Goal: Task Accomplishment & Management: Use online tool/utility

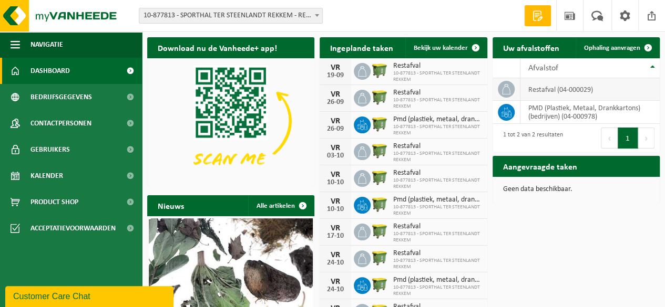
click at [535, 95] on td "restafval (04-000029)" at bounding box center [589, 89] width 139 height 23
click at [605, 53] on link "Ophaling aanvragen" at bounding box center [616, 47] width 83 height 21
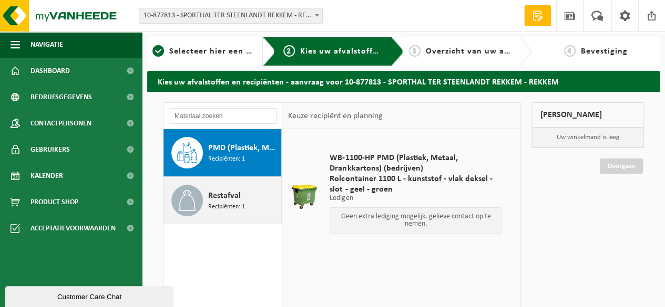
click at [239, 202] on span "Recipiënten: 1" at bounding box center [226, 207] width 37 height 10
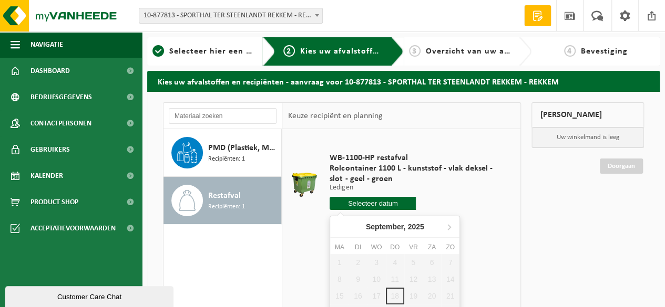
click at [390, 202] on input "text" at bounding box center [372, 203] width 86 height 13
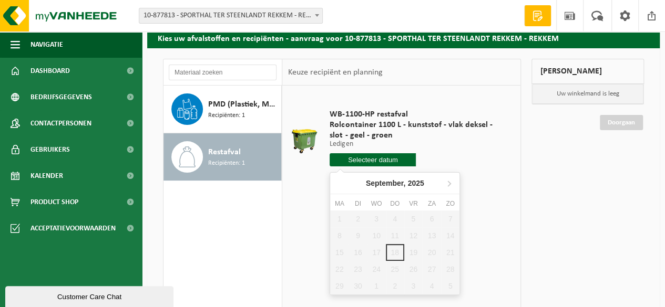
scroll to position [105, 0]
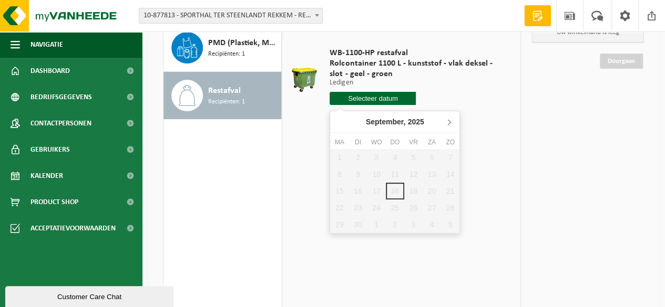
click at [455, 122] on icon at bounding box center [448, 122] width 17 height 17
click at [417, 202] on div "21" at bounding box center [413, 208] width 18 height 17
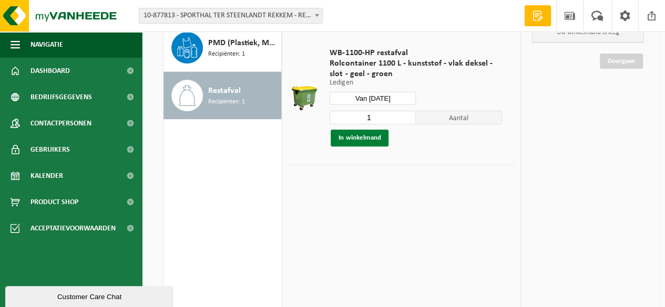
click at [372, 141] on button "In winkelmand" at bounding box center [360, 138] width 58 height 17
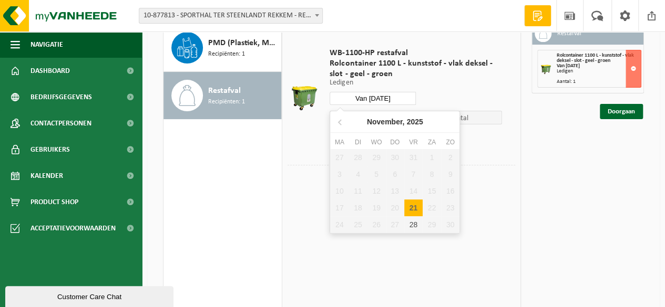
click at [385, 100] on input "Van 2025-11-21" at bounding box center [372, 98] width 86 height 13
click at [420, 222] on div "28" at bounding box center [413, 224] width 18 height 17
type input "Van 2025-11-28"
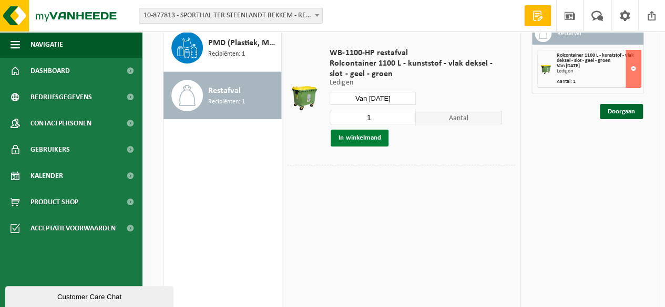
click at [373, 145] on button "In winkelmand" at bounding box center [360, 138] width 58 height 17
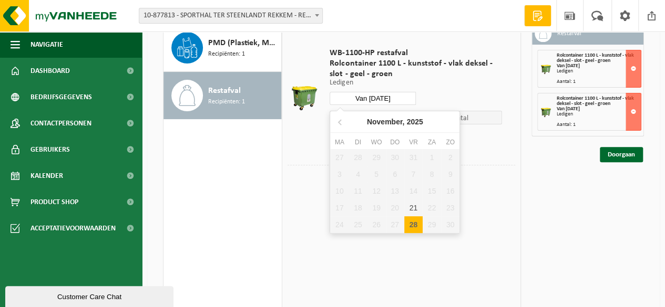
click at [378, 102] on input "Van 2025-11-28" at bounding box center [372, 98] width 86 height 13
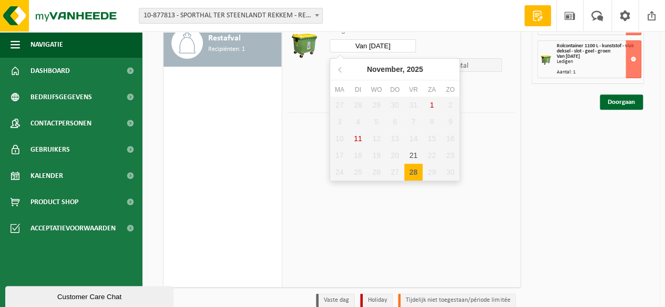
click at [480, 140] on table "WB-1100-HP restafval Rolcontainer 1100 L - kunststof - vlak deksel - slot - gee…" at bounding box center [401, 58] width 238 height 173
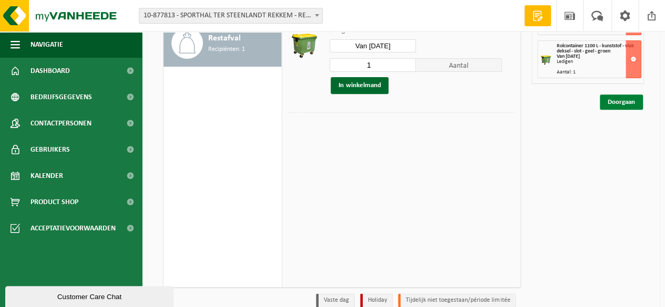
click at [617, 101] on link "Doorgaan" at bounding box center [621, 102] width 43 height 15
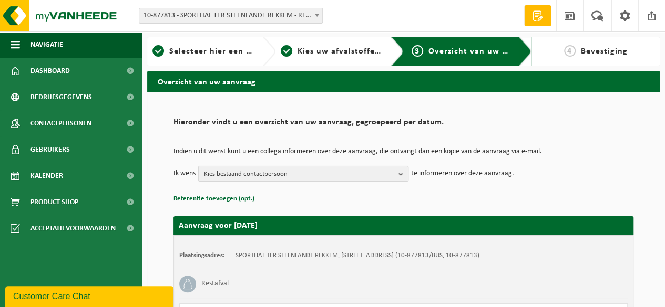
click at [364, 177] on span "Kies bestaand contactpersoon" at bounding box center [299, 175] width 190 height 16
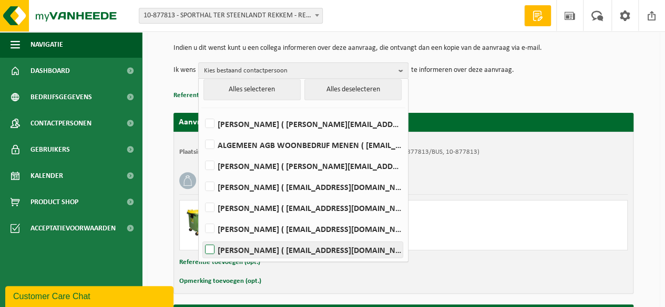
scroll to position [105, 0]
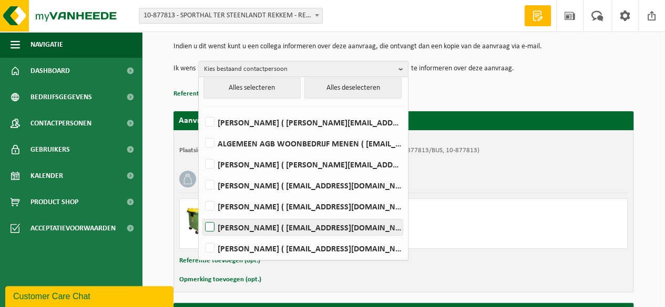
click at [297, 222] on label "Frederik Vander Auwera ( frederik.vanderauwera@menen.be )" at bounding box center [303, 228] width 200 height 16
click at [201, 214] on input "Frederik Vander Auwera ( frederik.vanderauwera@menen.be )" at bounding box center [201, 214] width 1 height 1
checkbox input "true"
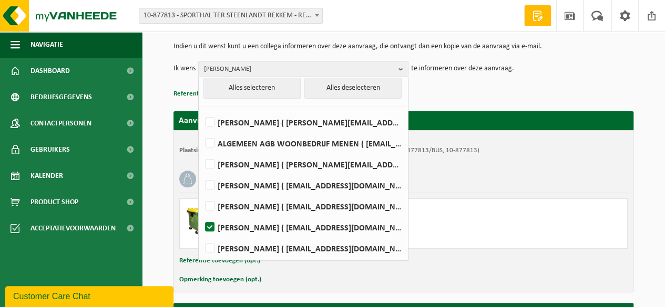
click at [420, 283] on div "Opmerking toevoegen (opt.)" at bounding box center [403, 280] width 448 height 14
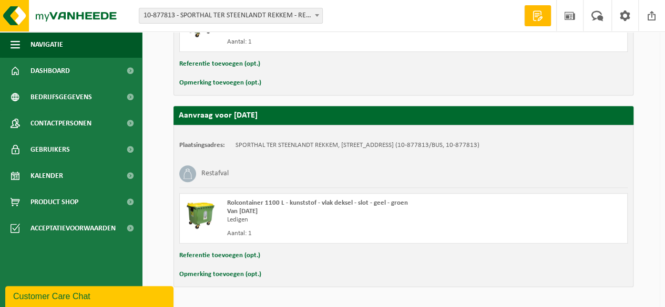
scroll to position [333, 0]
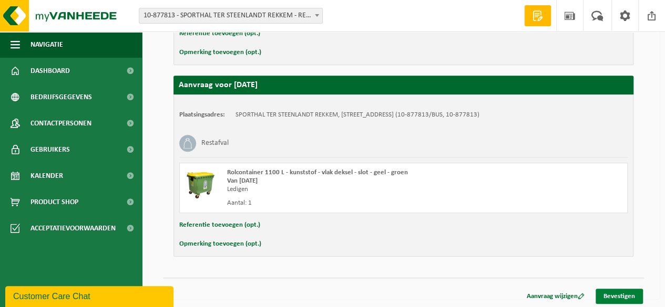
click at [631, 295] on link "Bevestigen" at bounding box center [618, 296] width 47 height 15
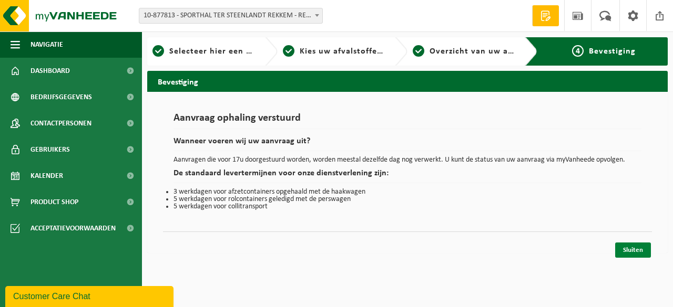
click at [622, 246] on link "Sluiten" at bounding box center [633, 250] width 36 height 15
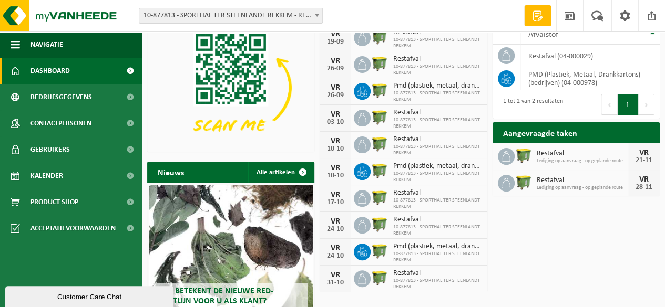
scroll to position [94, 0]
